Goal: Transaction & Acquisition: Purchase product/service

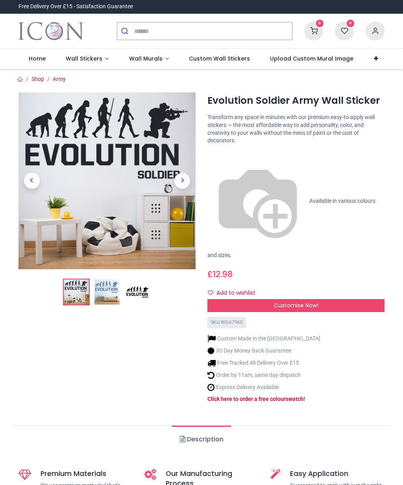
click at [334, 299] on div "Customise Now!" at bounding box center [295, 305] width 177 height 13
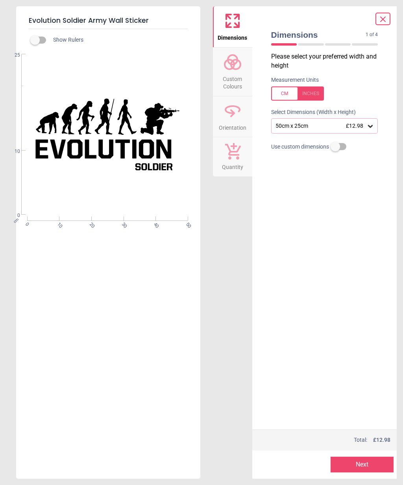
click at [373, 127] on icon at bounding box center [370, 126] width 8 height 8
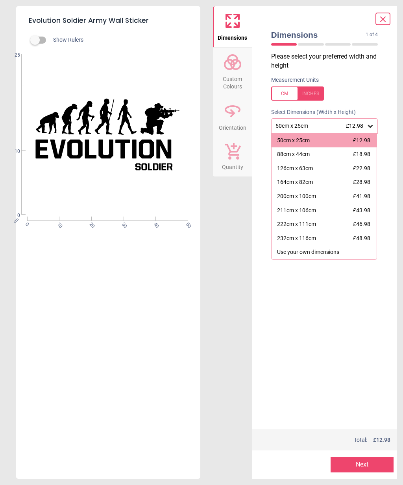
click at [315, 154] on div "88cm x 44cm £18.98" at bounding box center [323, 155] width 105 height 14
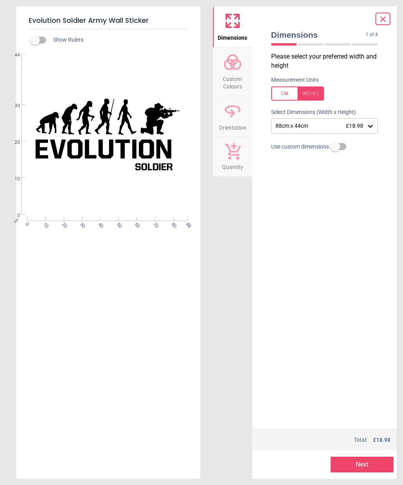
click at [311, 44] on div at bounding box center [311, 44] width 26 height 2
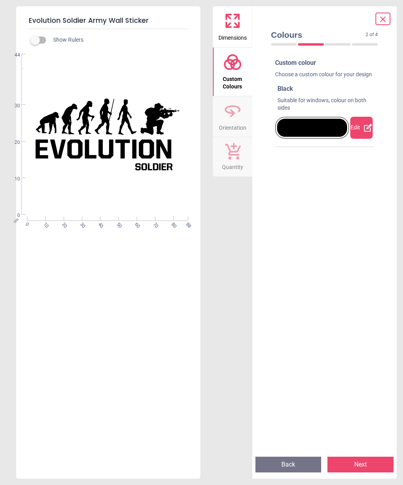
click at [332, 45] on div at bounding box center [338, 44] width 26 height 2
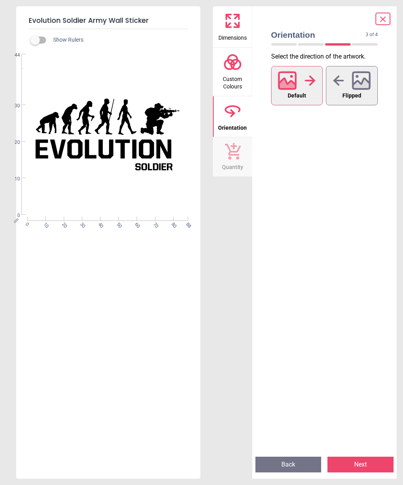
click at [365, 44] on div at bounding box center [365, 44] width 26 height 2
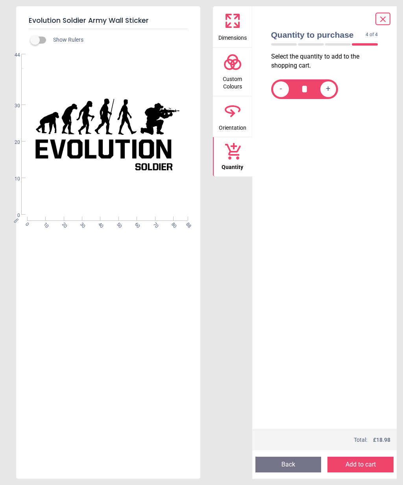
click at [277, 44] on div at bounding box center [284, 44] width 26 height 2
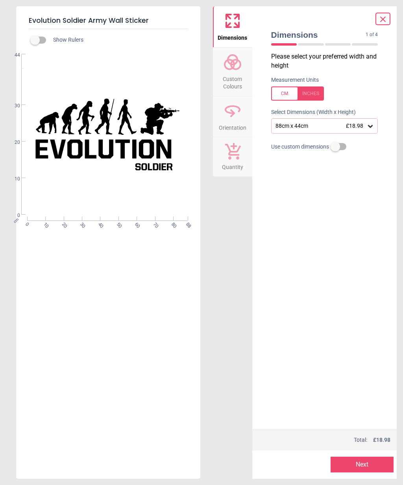
click at [312, 92] on div at bounding box center [297, 94] width 53 height 14
click at [279, 44] on div at bounding box center [284, 44] width 26 height 2
click at [371, 125] on icon at bounding box center [370, 126] width 5 height 3
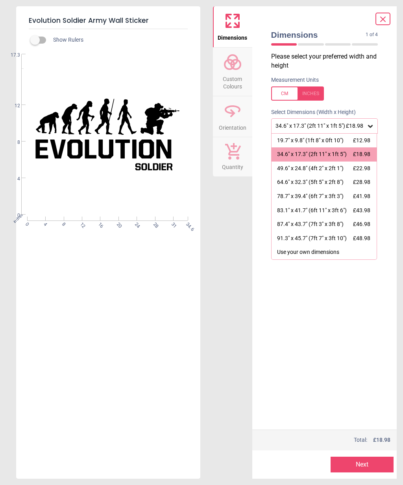
click at [290, 166] on div "49.6" x 24.8" (4ft 2" x 2ft 1")" at bounding box center [310, 169] width 66 height 8
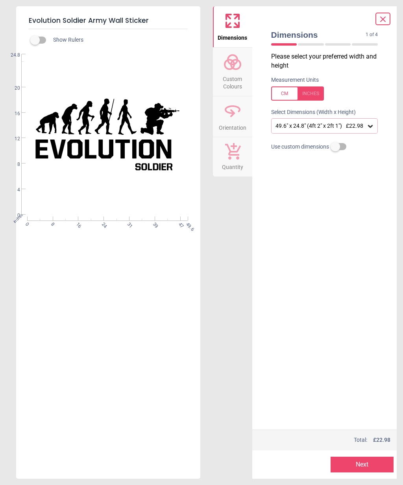
click at [374, 127] on icon at bounding box center [370, 126] width 8 height 8
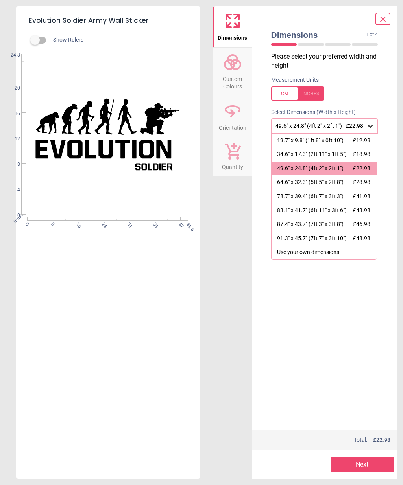
click at [302, 154] on div "34.6" x 17.3" (2ft 11" x 1ft 5")" at bounding box center [312, 155] width 70 height 8
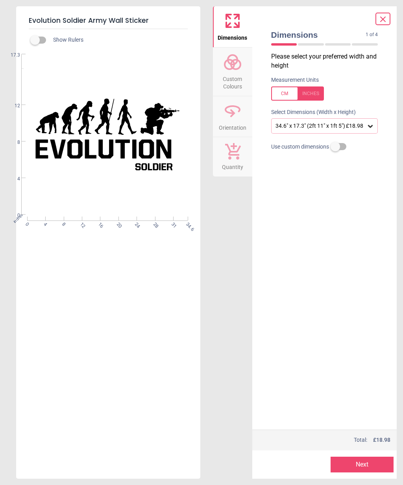
click at [284, 94] on div at bounding box center [297, 94] width 53 height 14
click at [314, 96] on div at bounding box center [297, 94] width 53 height 14
click at [373, 127] on icon at bounding box center [370, 126] width 8 height 8
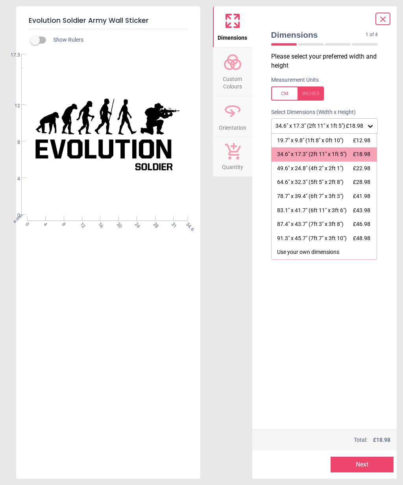
click at [295, 170] on div "49.6" x 24.8" (4ft 2" x 2ft 1")" at bounding box center [310, 169] width 66 height 8
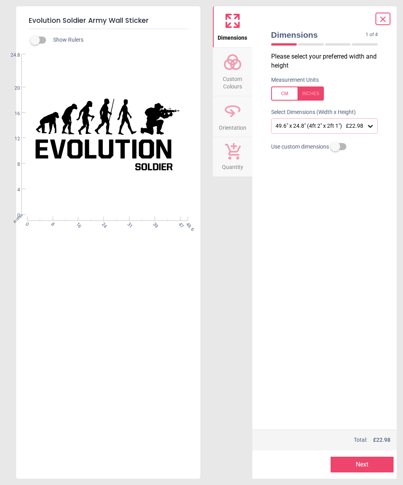
click at [316, 92] on div at bounding box center [297, 94] width 53 height 14
click at [314, 92] on div at bounding box center [297, 94] width 53 height 14
